Goal: Transaction & Acquisition: Purchase product/service

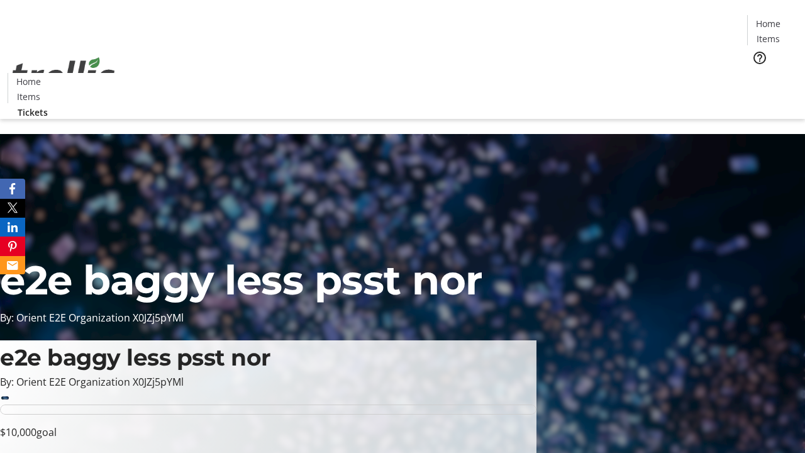
click at [758, 73] on span "Tickets" at bounding box center [773, 79] width 30 height 13
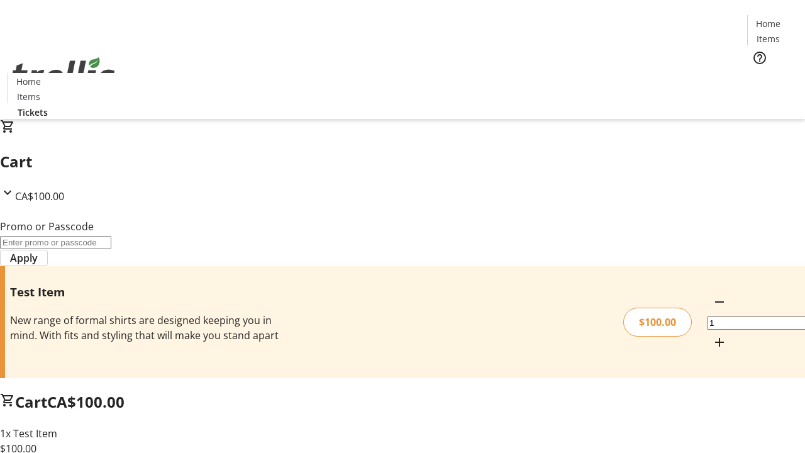
type input "PERCENT"
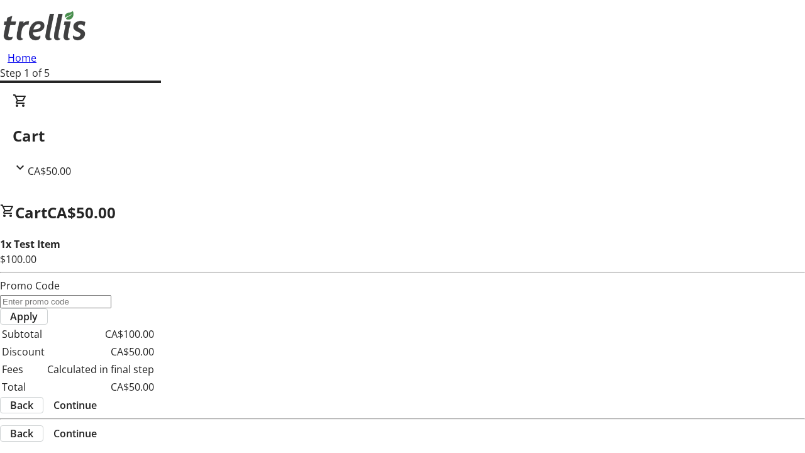
click at [97, 398] on span "Continue" at bounding box center [74, 405] width 43 height 15
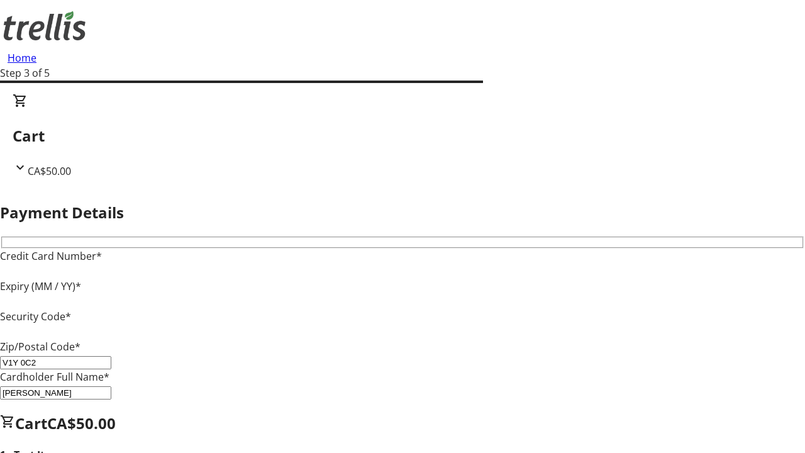
type input "V1Y 0C2"
